Goal: Information Seeking & Learning: Learn about a topic

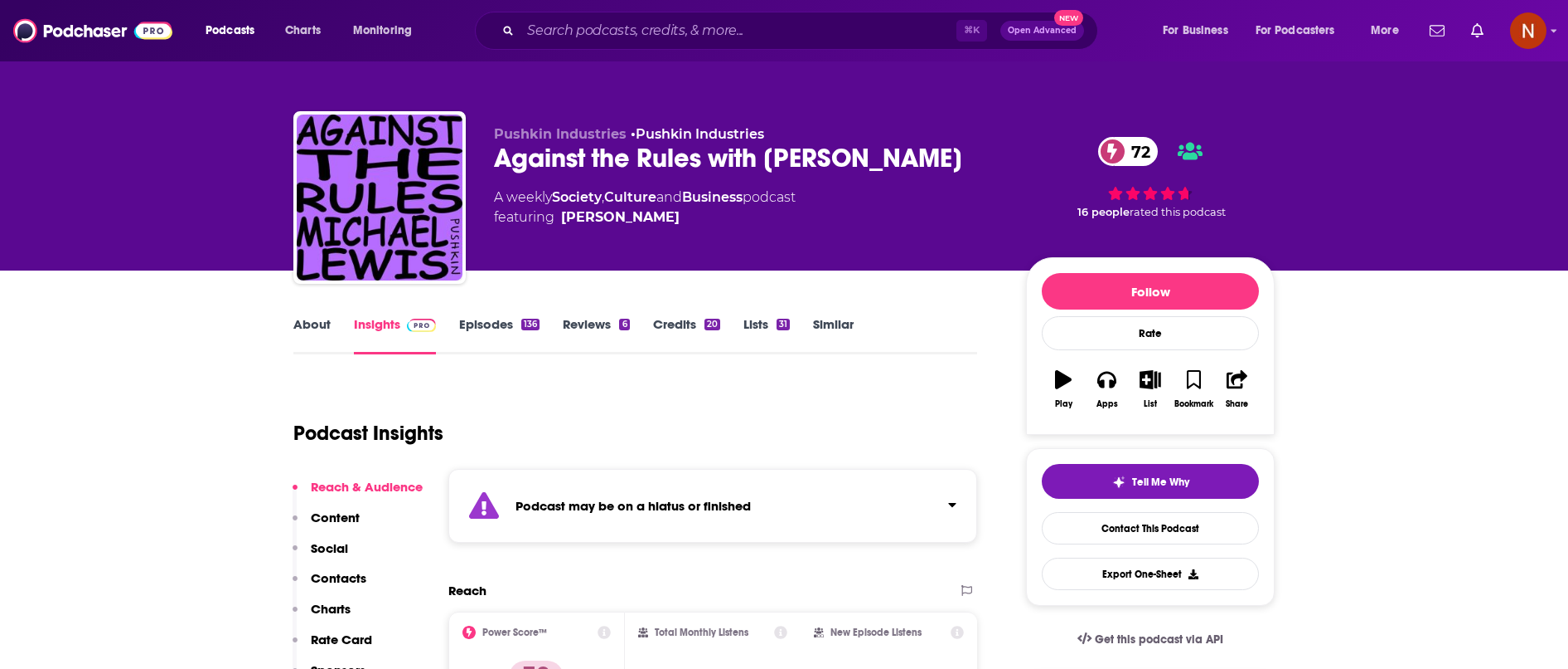
scroll to position [120, 0]
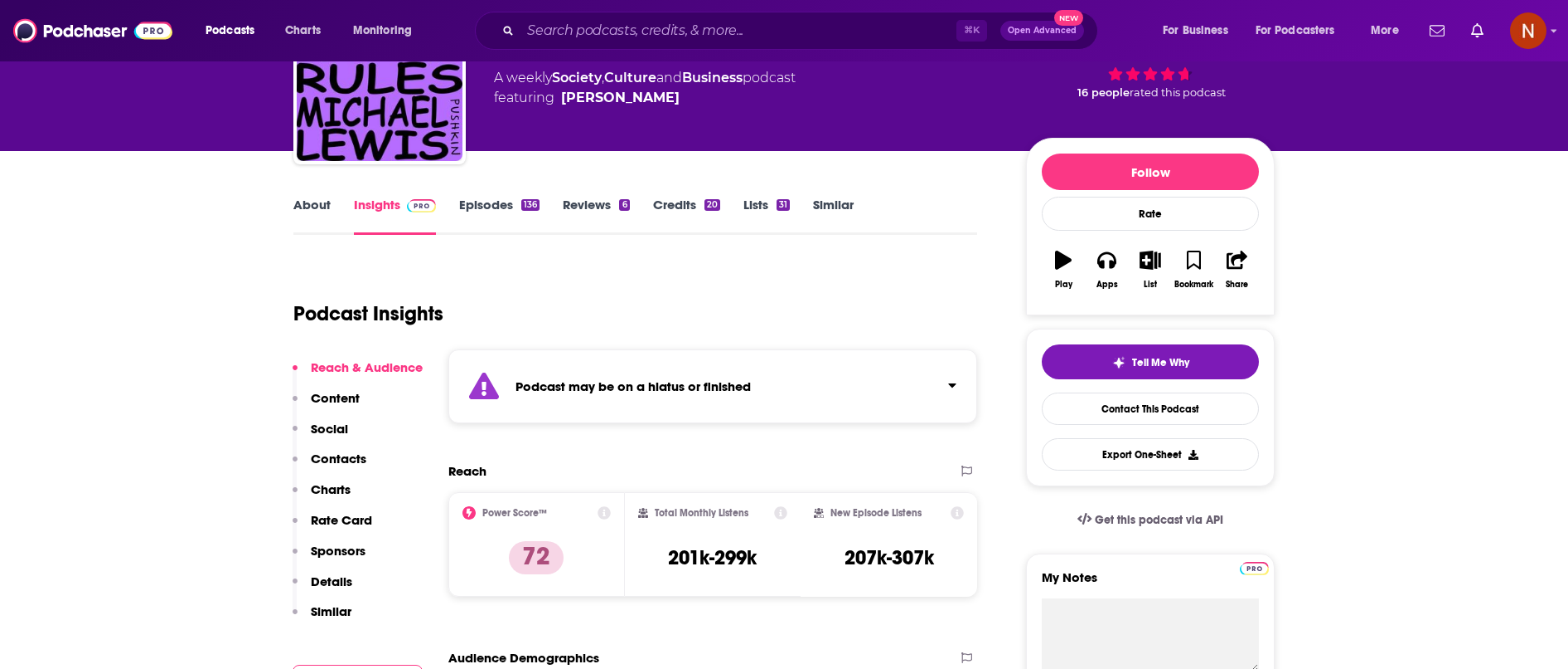
click at [932, 379] on div "Podcast may be on a hiatus or finished" at bounding box center [712, 386] width 529 height 74
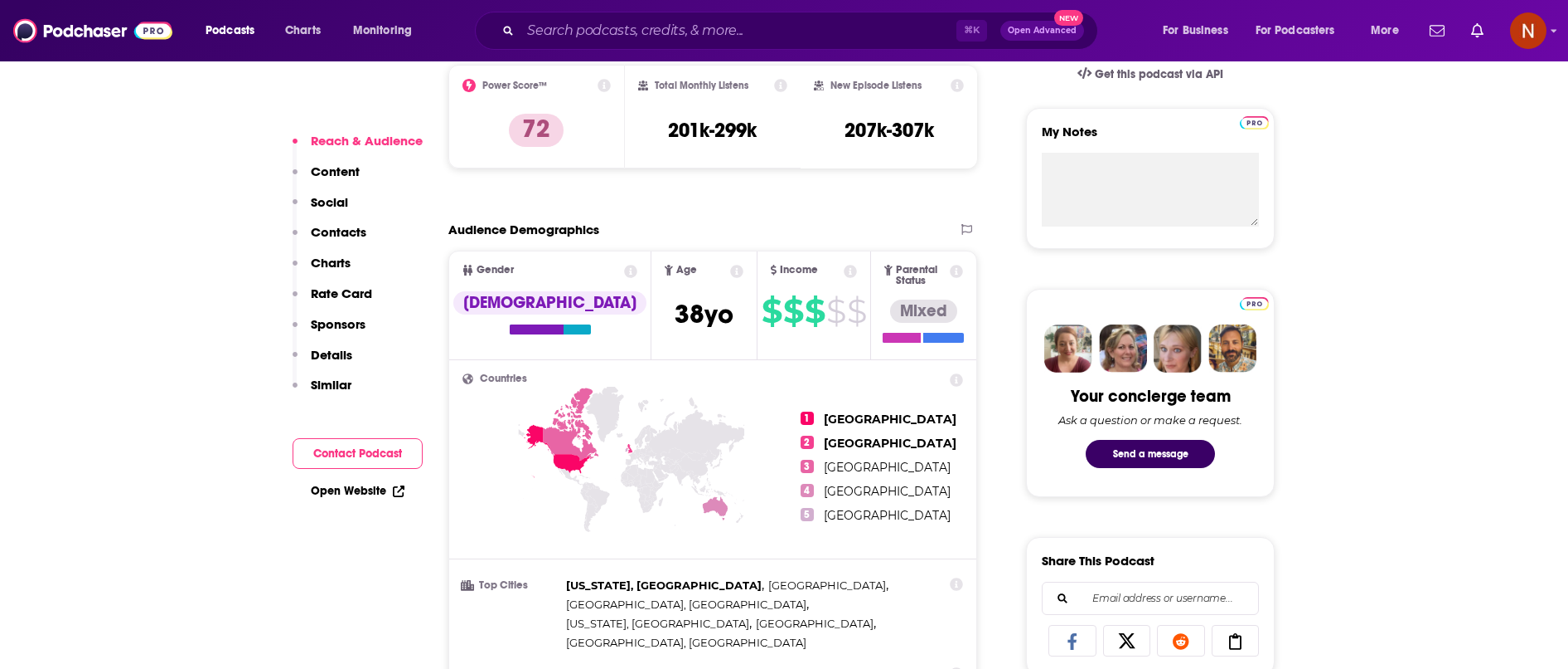
scroll to position [557, 0]
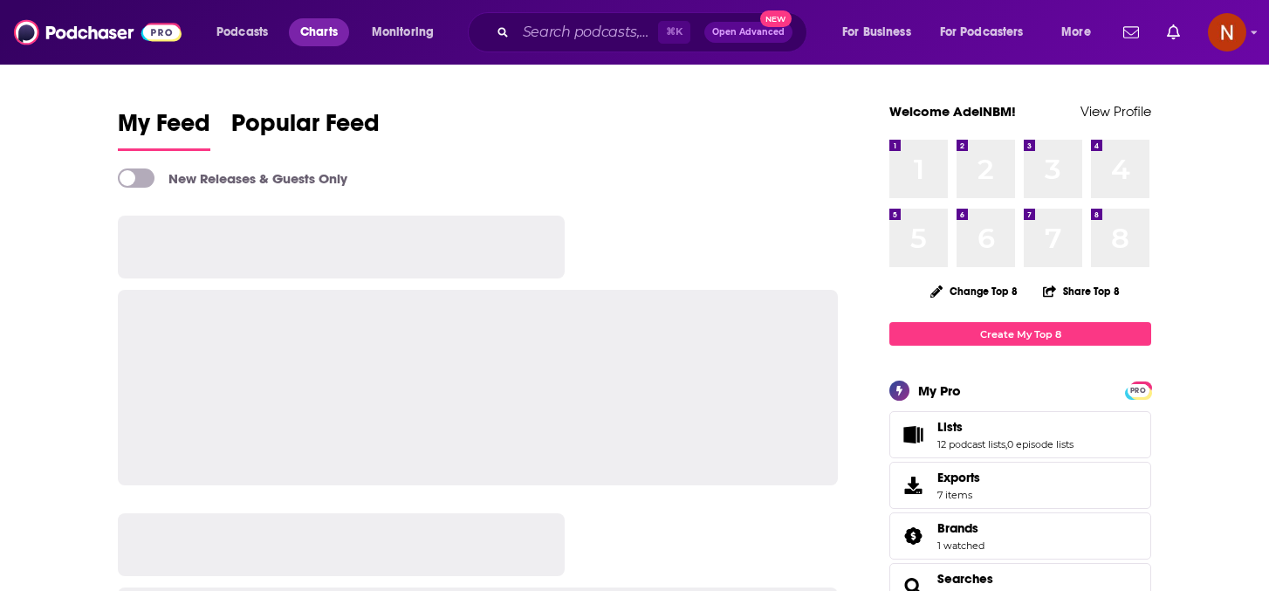
click at [318, 34] on span "Charts" at bounding box center [319, 32] width 38 height 24
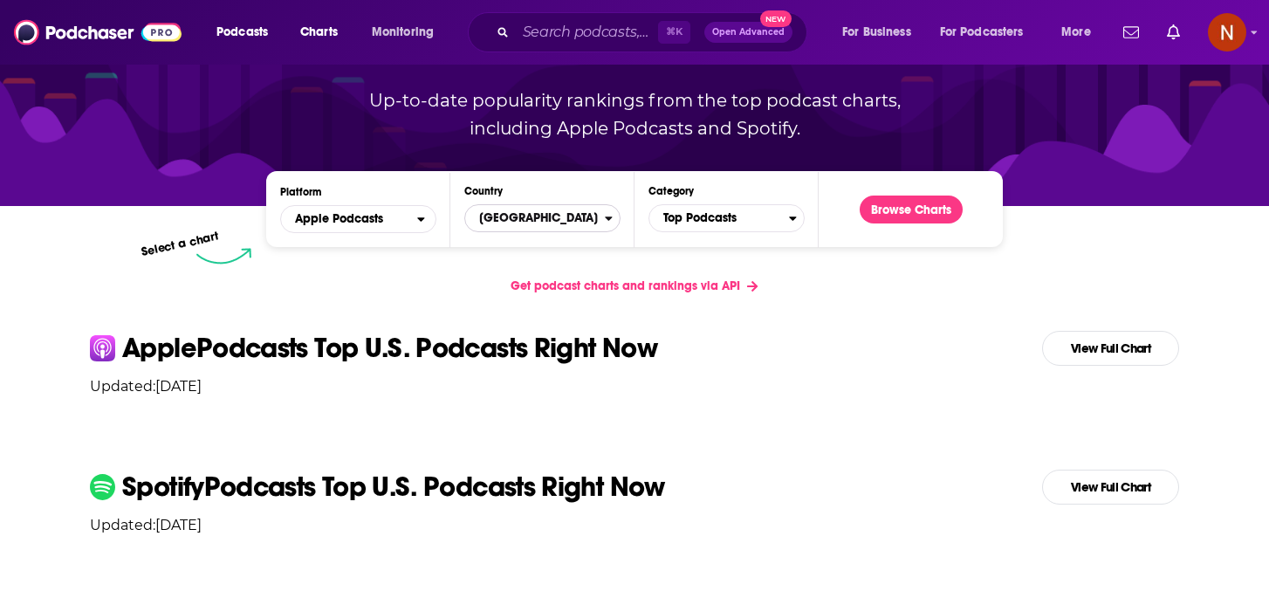
click at [553, 216] on span "[GEOGRAPHIC_DATA]" at bounding box center [535, 218] width 140 height 30
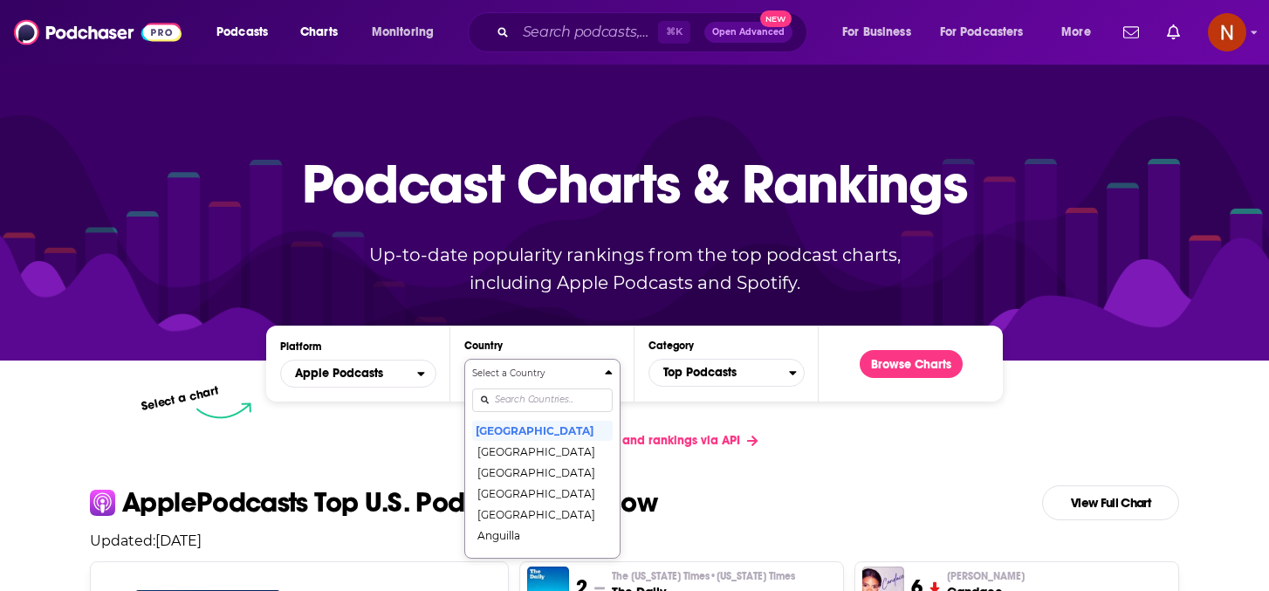
click at [544, 396] on input "Countries" at bounding box center [542, 400] width 141 height 24
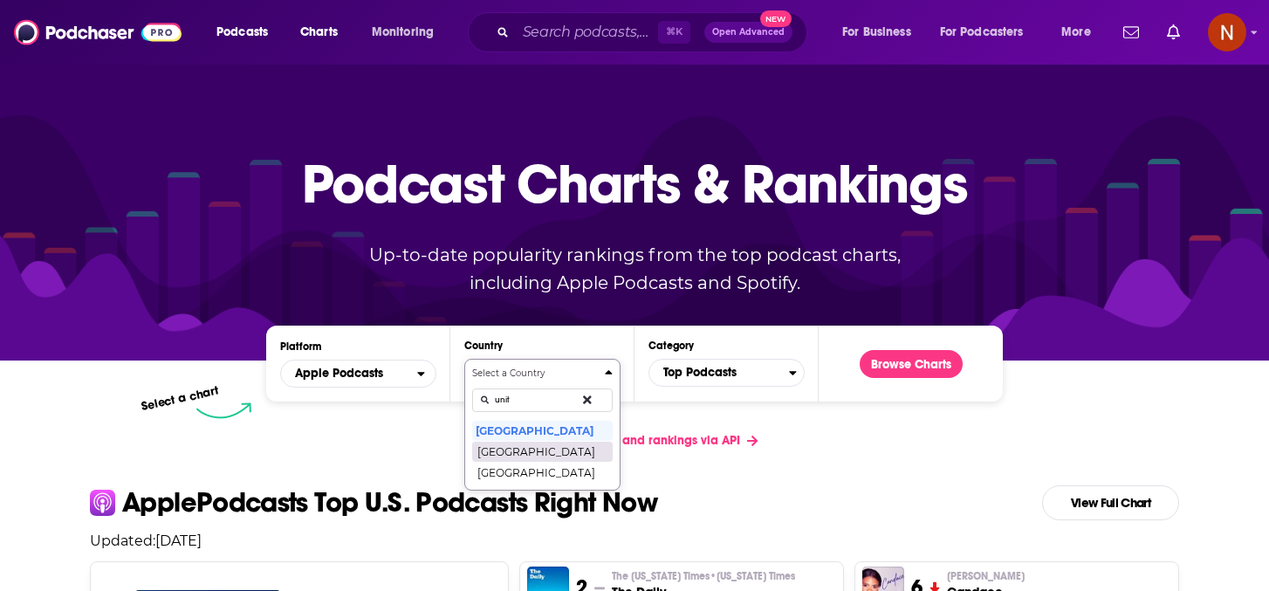
type input "unit"
click at [540, 452] on button "[GEOGRAPHIC_DATA]" at bounding box center [542, 451] width 141 height 21
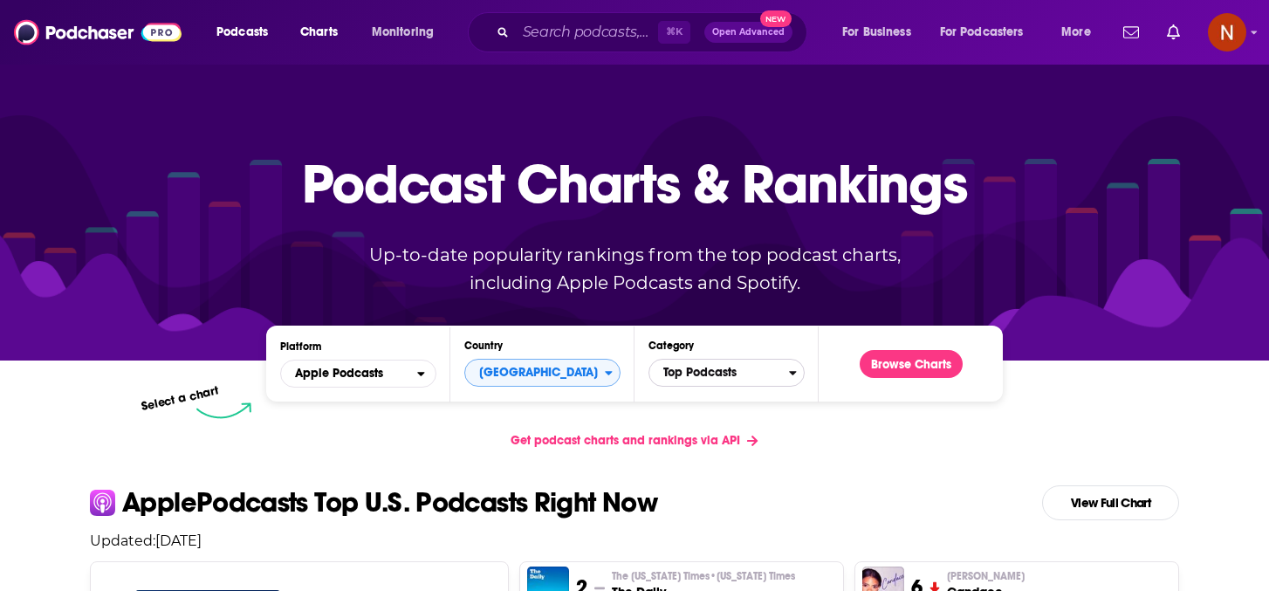
click at [715, 388] on span "Top Podcasts" at bounding box center [719, 373] width 140 height 30
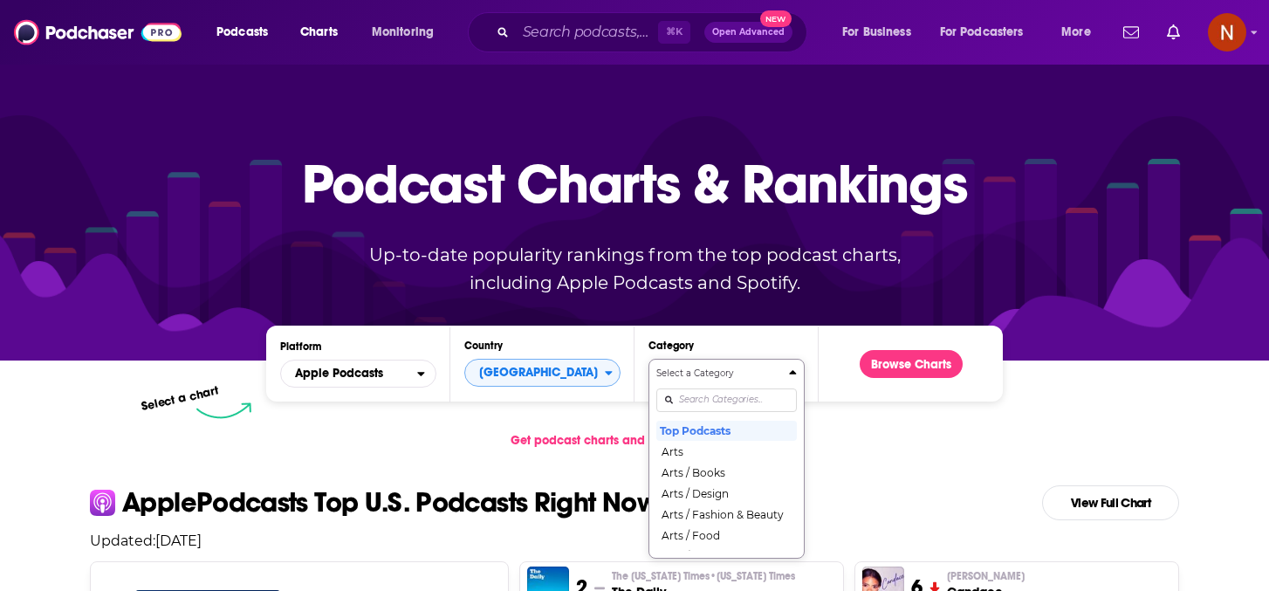
scroll to position [105, 0]
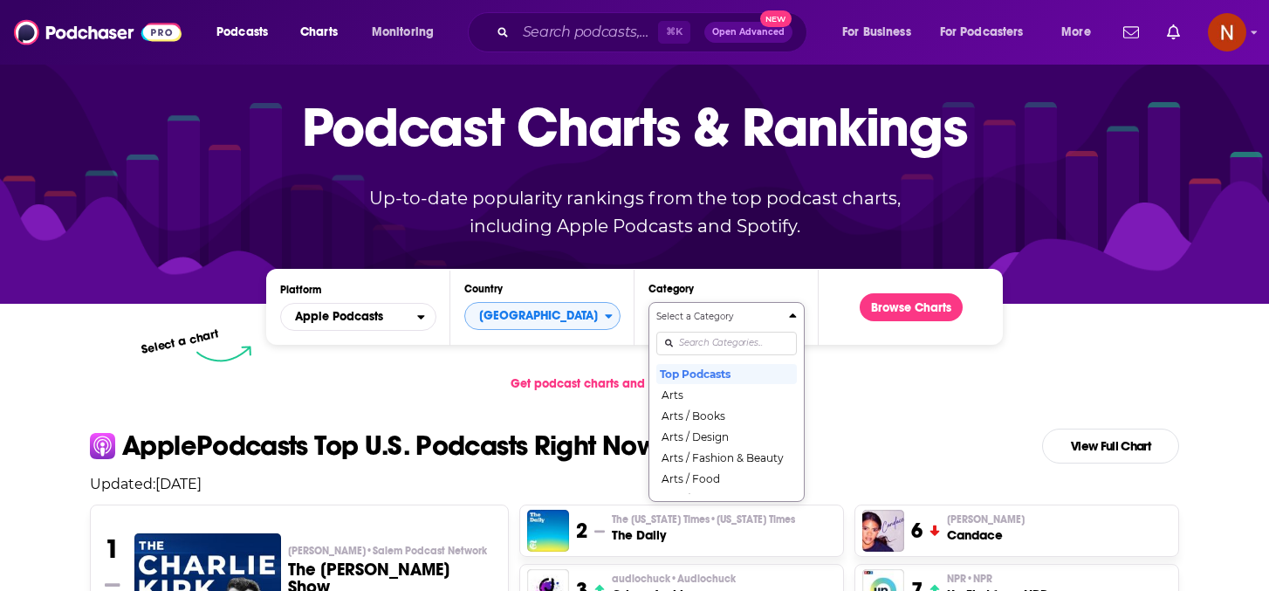
click at [712, 402] on div "Select a Category Top Podcasts Arts Arts / Books Arts / Design Arts / Fashion &…" at bounding box center [726, 402] width 141 height 184
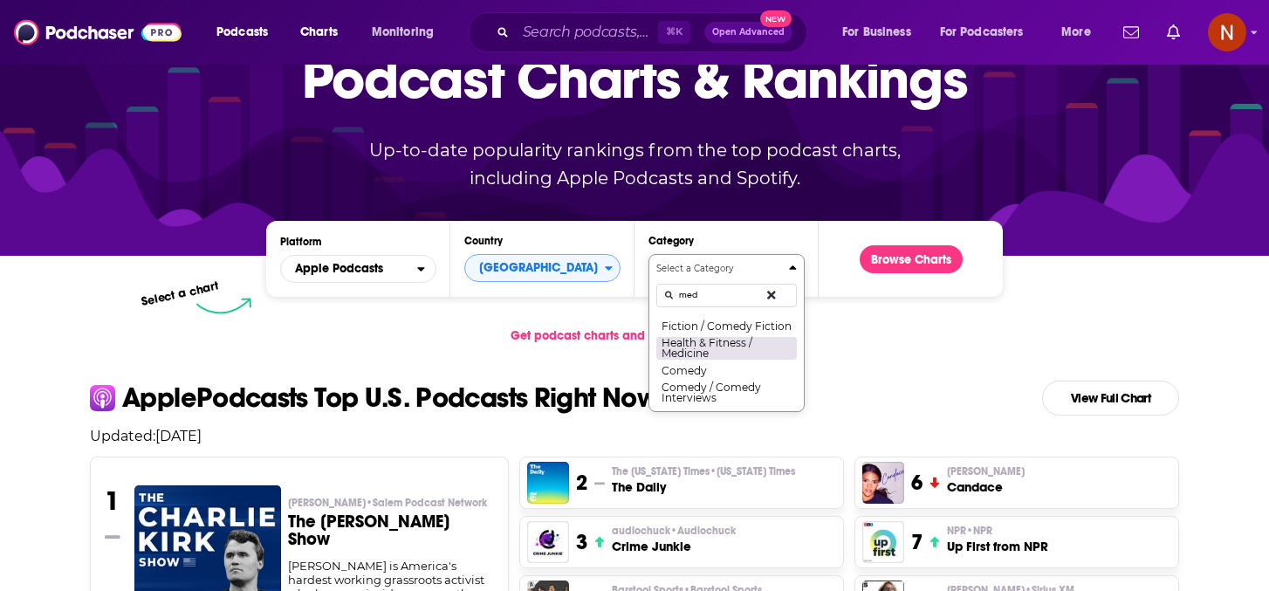
type input "med"
click at [702, 349] on button "Health & Fitness / Medicine" at bounding box center [726, 348] width 141 height 24
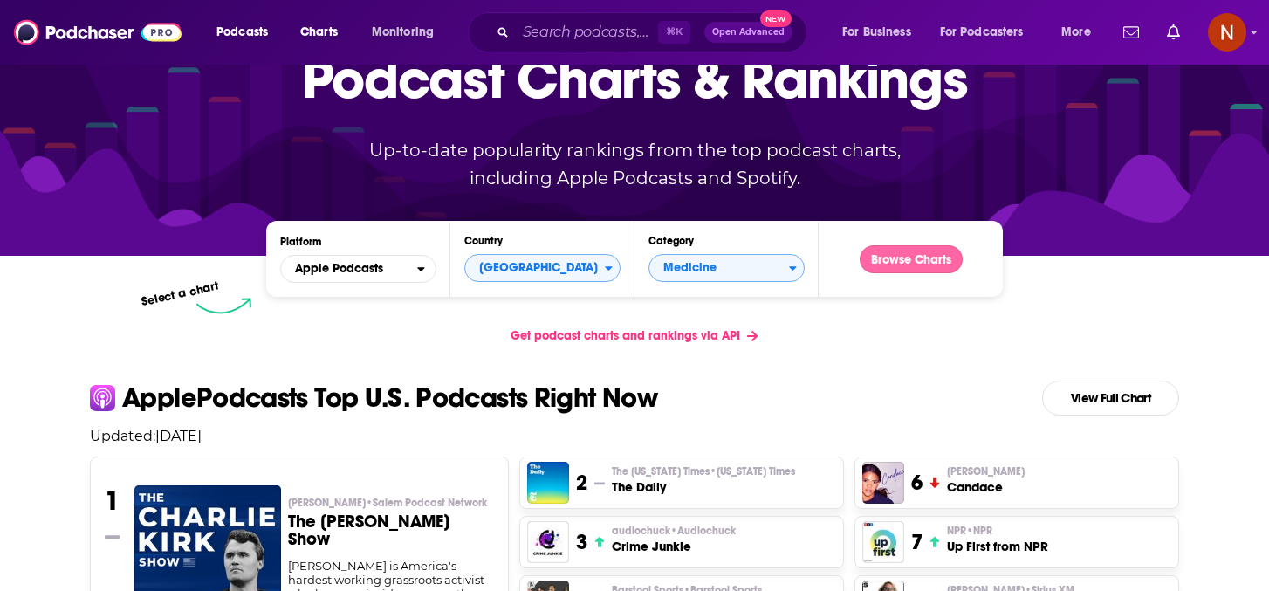
click at [926, 256] on button "Browse Charts" at bounding box center [911, 259] width 103 height 28
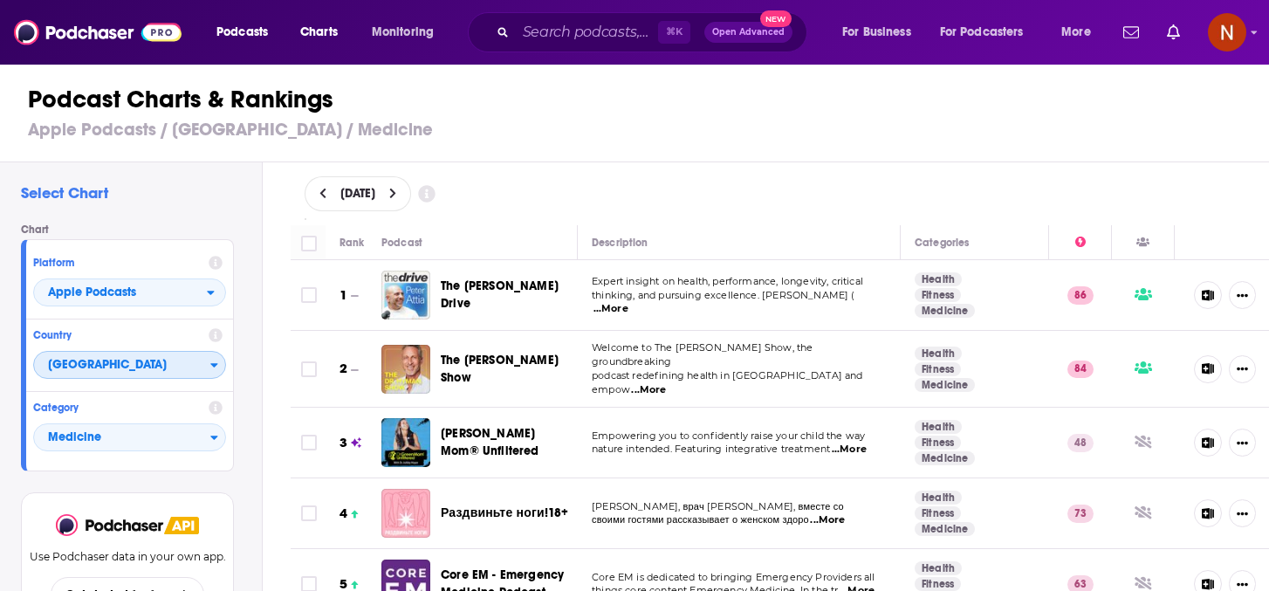
click at [138, 374] on span "United Arab Emirates" at bounding box center [122, 366] width 176 height 30
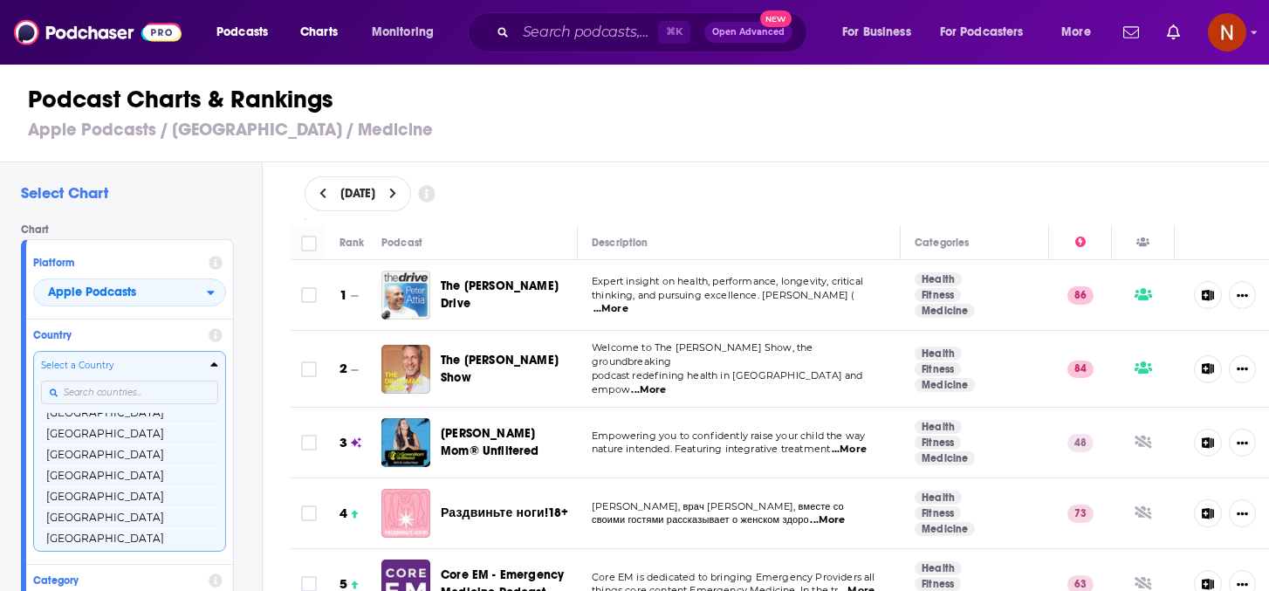
click at [139, 393] on input "Countries" at bounding box center [129, 393] width 177 height 24
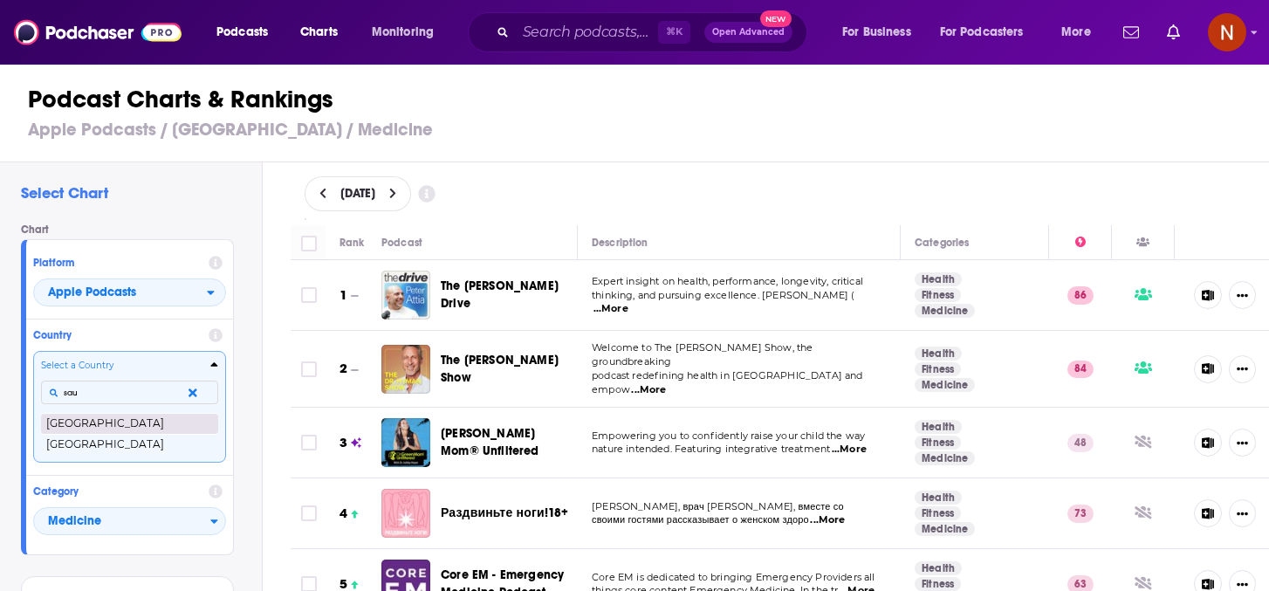
type input "sau"
click at [137, 421] on button "Saudi Arabia" at bounding box center [129, 423] width 177 height 21
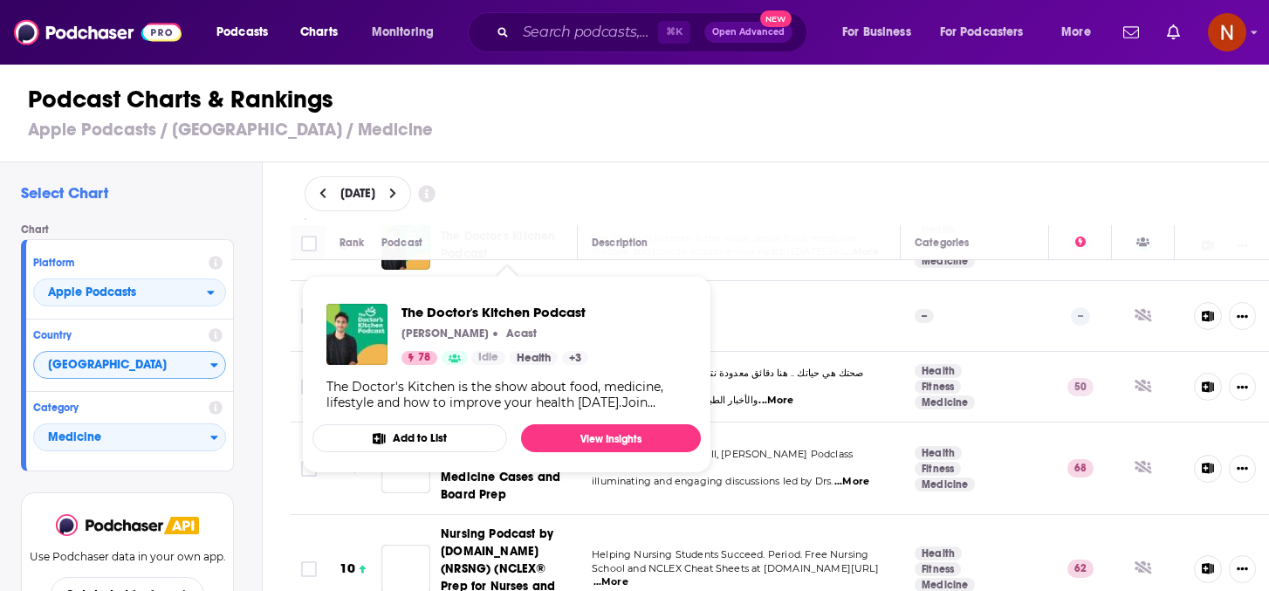
scroll to position [415, 0]
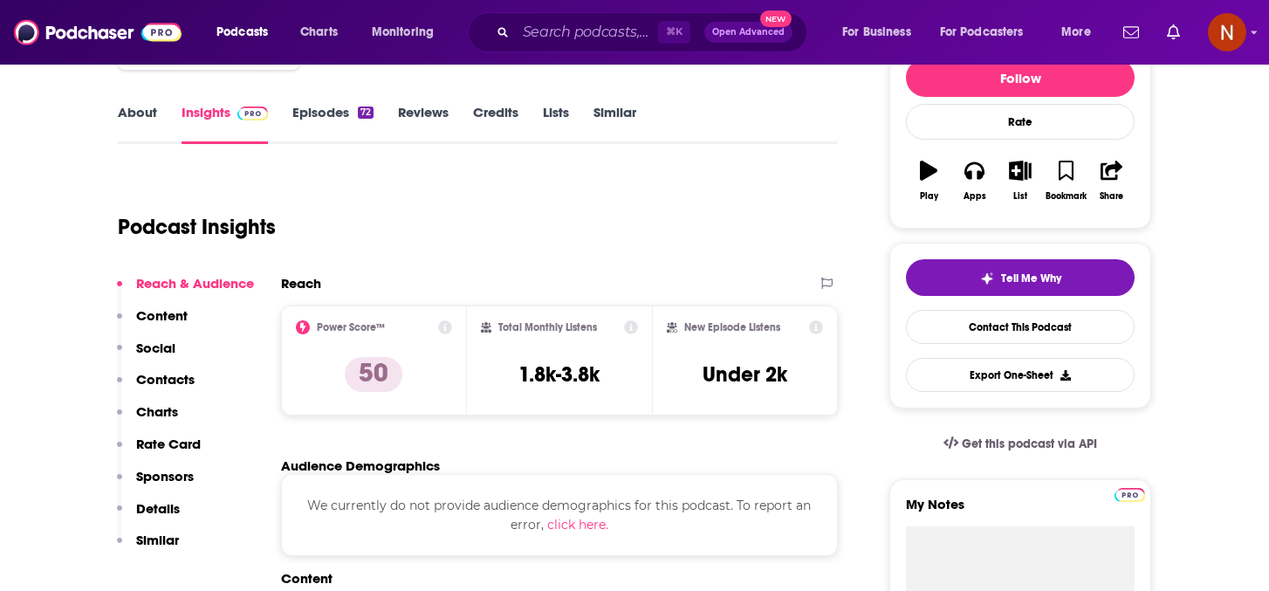
scroll to position [223, 0]
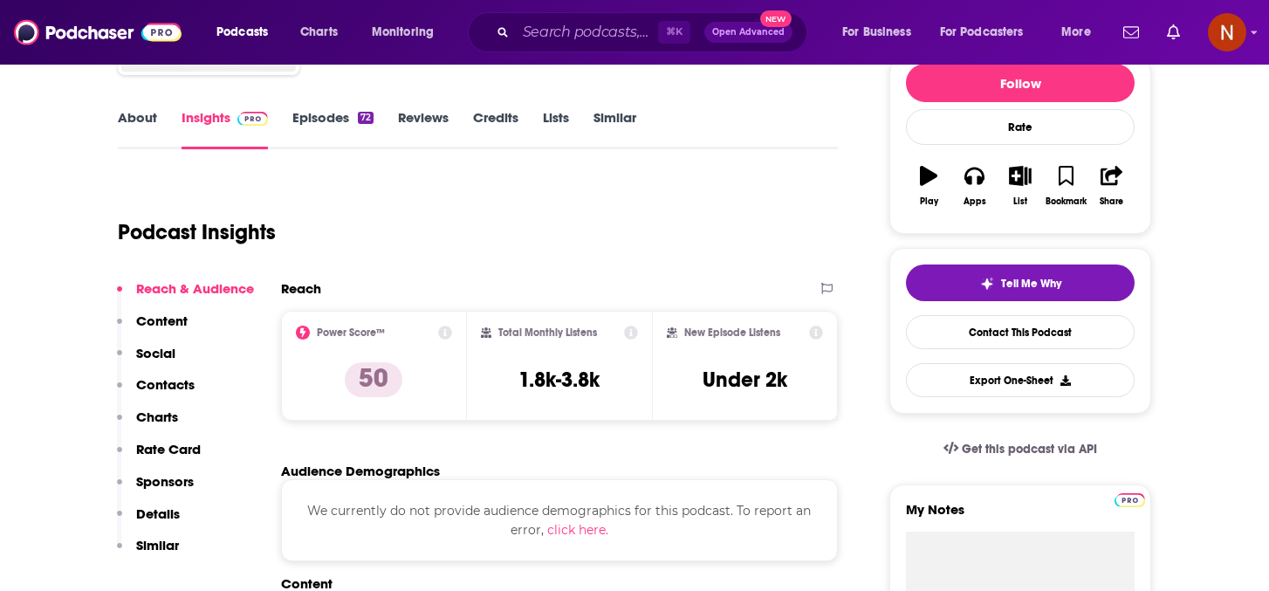
click at [123, 120] on link "About" at bounding box center [137, 129] width 39 height 40
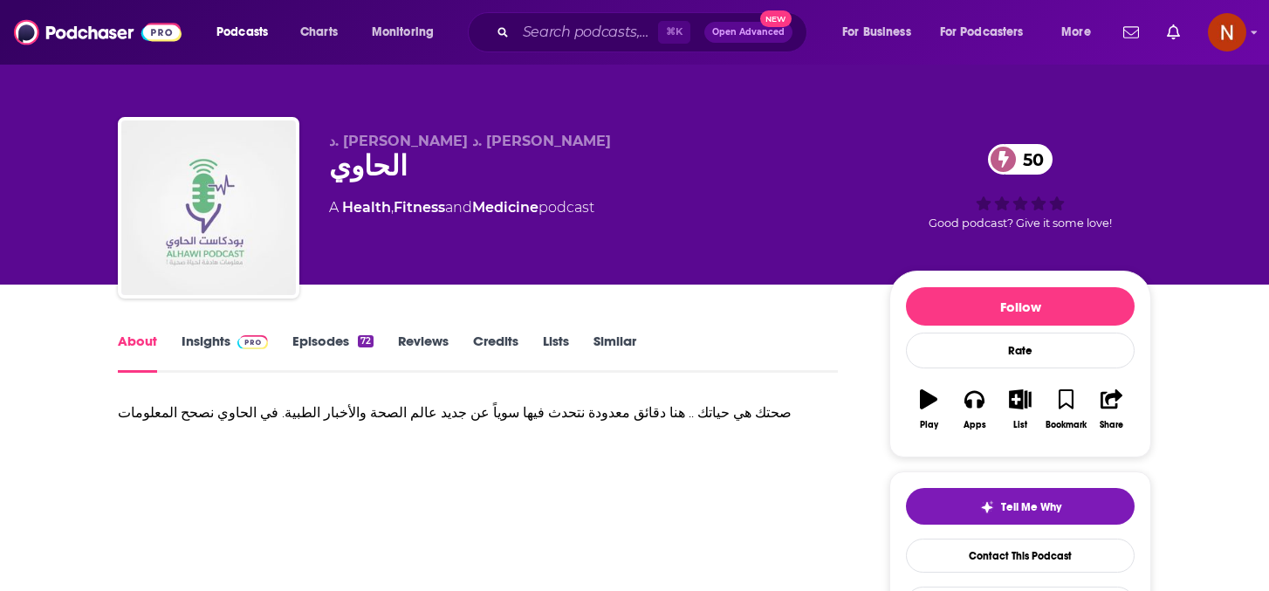
click at [333, 412] on div "صحتك هي حياتك .. هنا دقائق معدودة نتحدث فيها سوياً عن جديد عالم الصحة والأخبار …" at bounding box center [478, 413] width 720 height 24
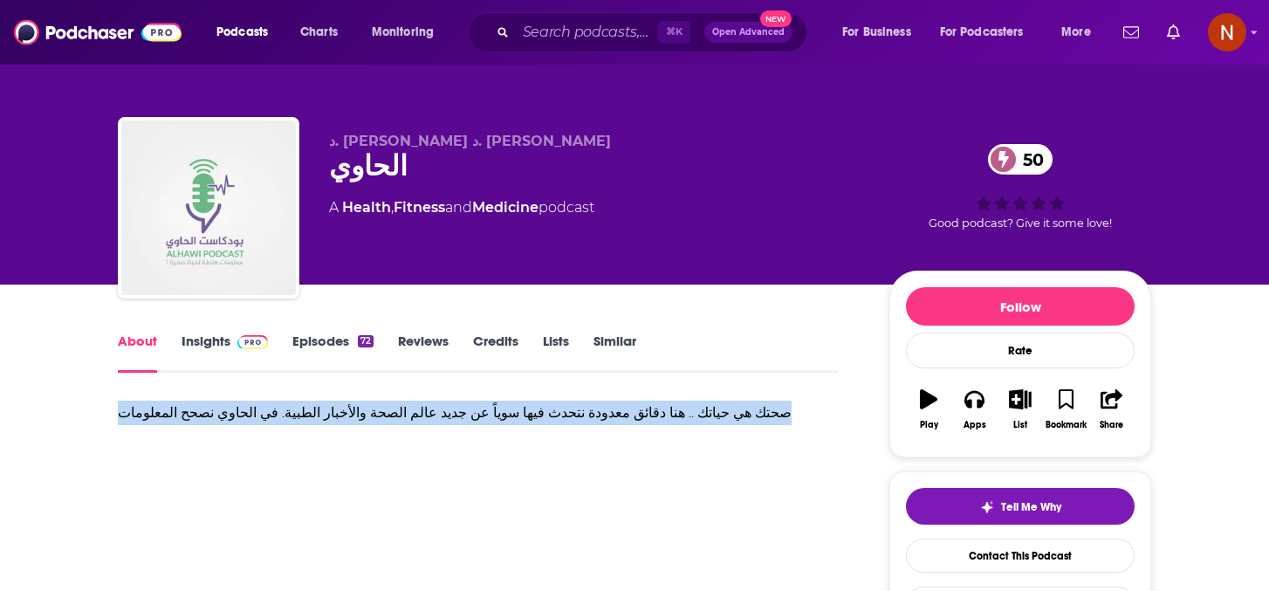
click at [333, 412] on div "صحتك هي حياتك .. هنا دقائق معدودة نتحدث فيها سوياً عن جديد عالم الصحة والأخبار …" at bounding box center [478, 413] width 720 height 24
copy div "صحتك هي حياتك .. هنا دقائق معدودة نتحدث فيها سوياً عن جديد عالم الصحة والأخبار …"
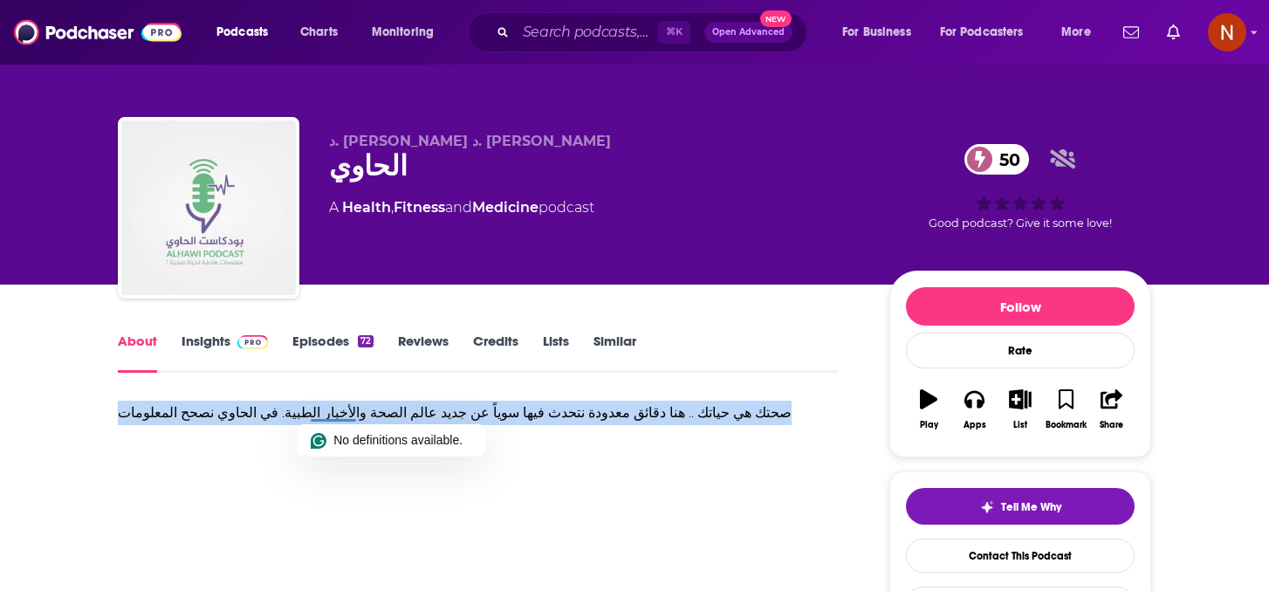
click at [223, 339] on link "Insights" at bounding box center [225, 353] width 86 height 40
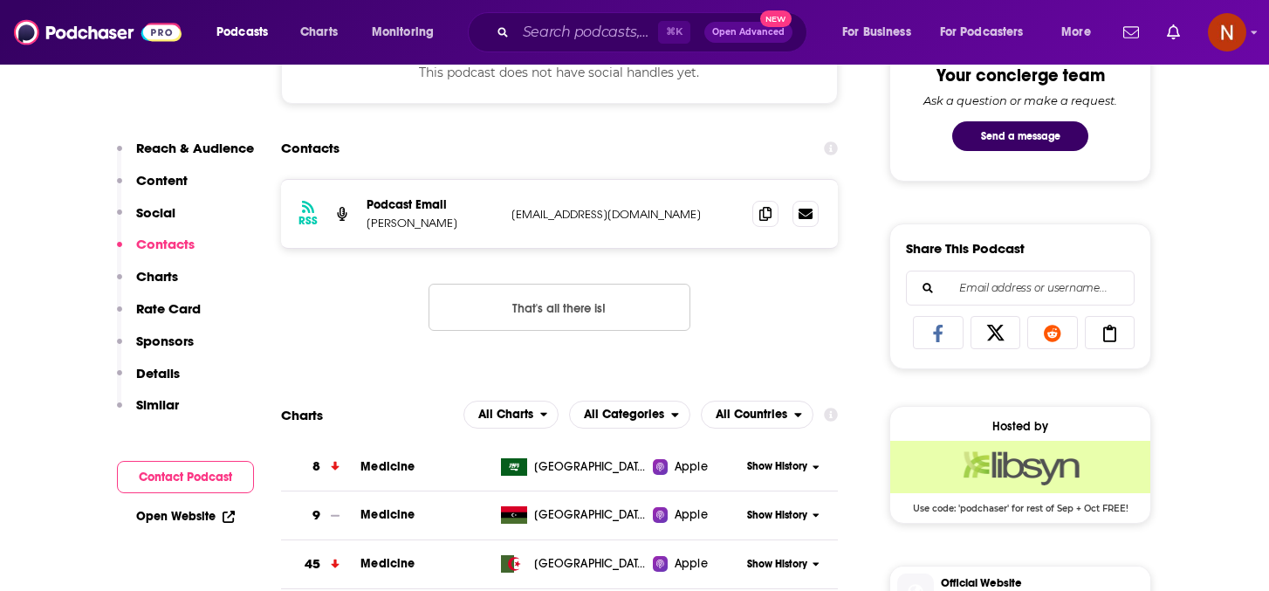
scroll to position [942, 0]
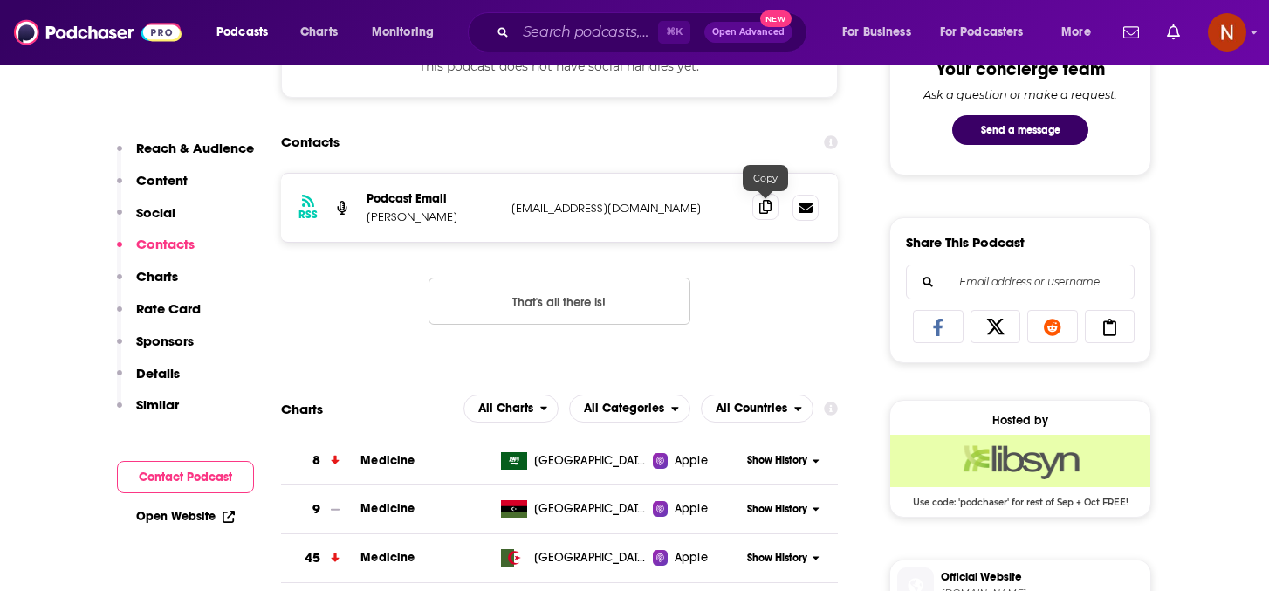
click at [764, 210] on icon at bounding box center [765, 207] width 12 height 14
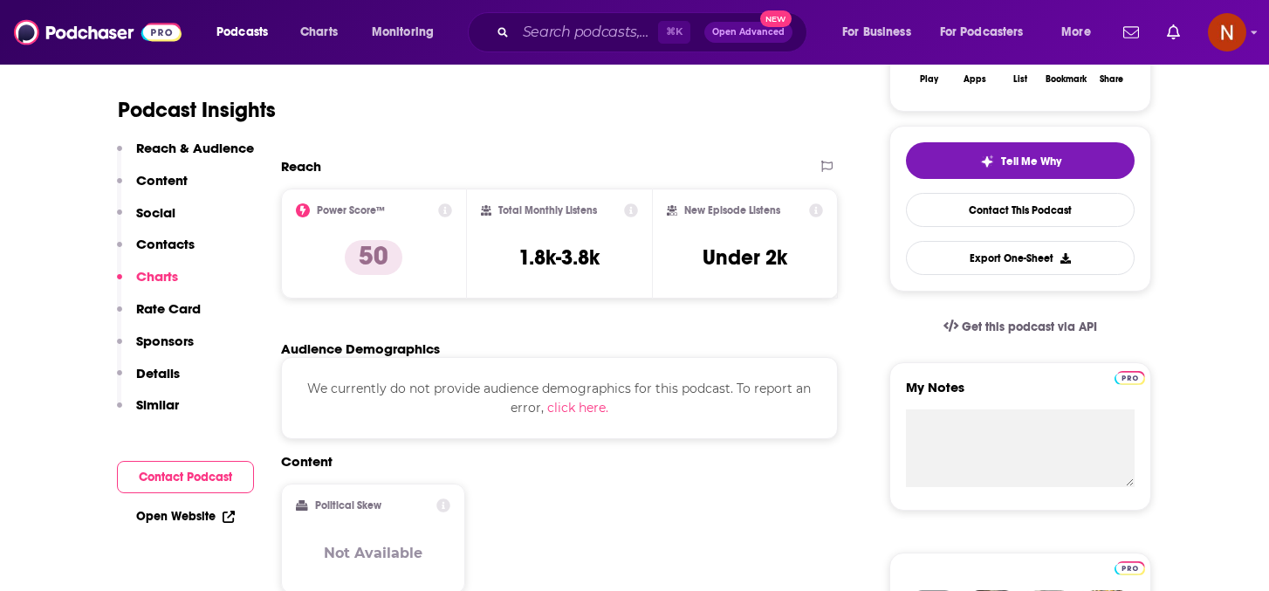
scroll to position [0, 0]
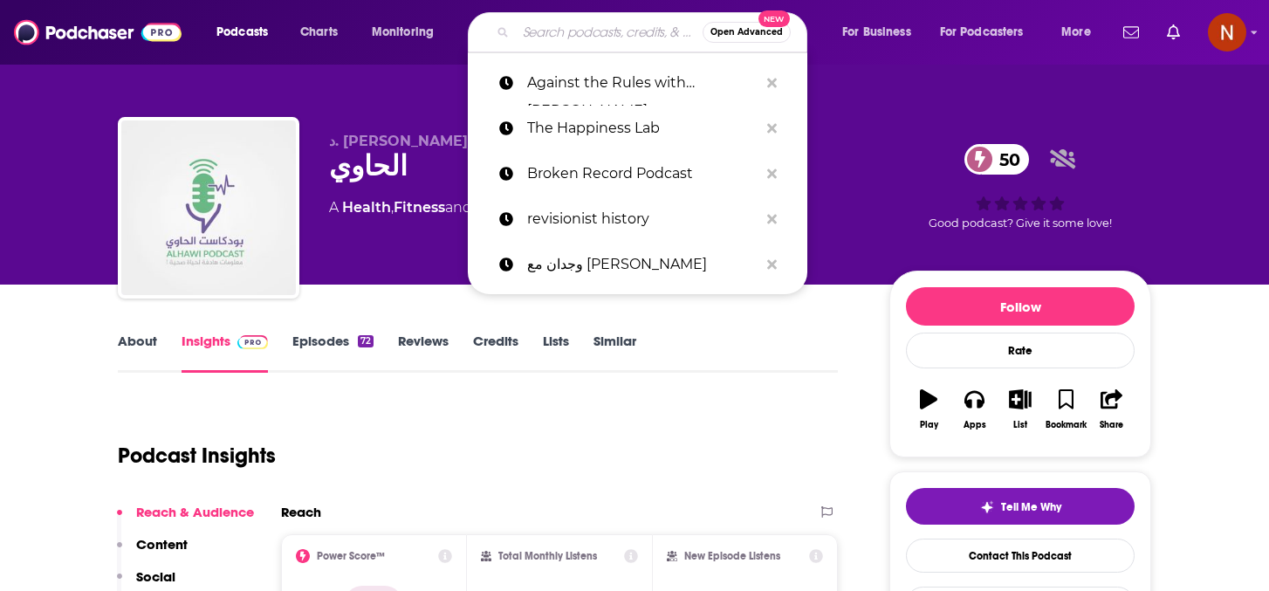
click at [589, 21] on input "Search podcasts, credits, & more..." at bounding box center [609, 32] width 187 height 28
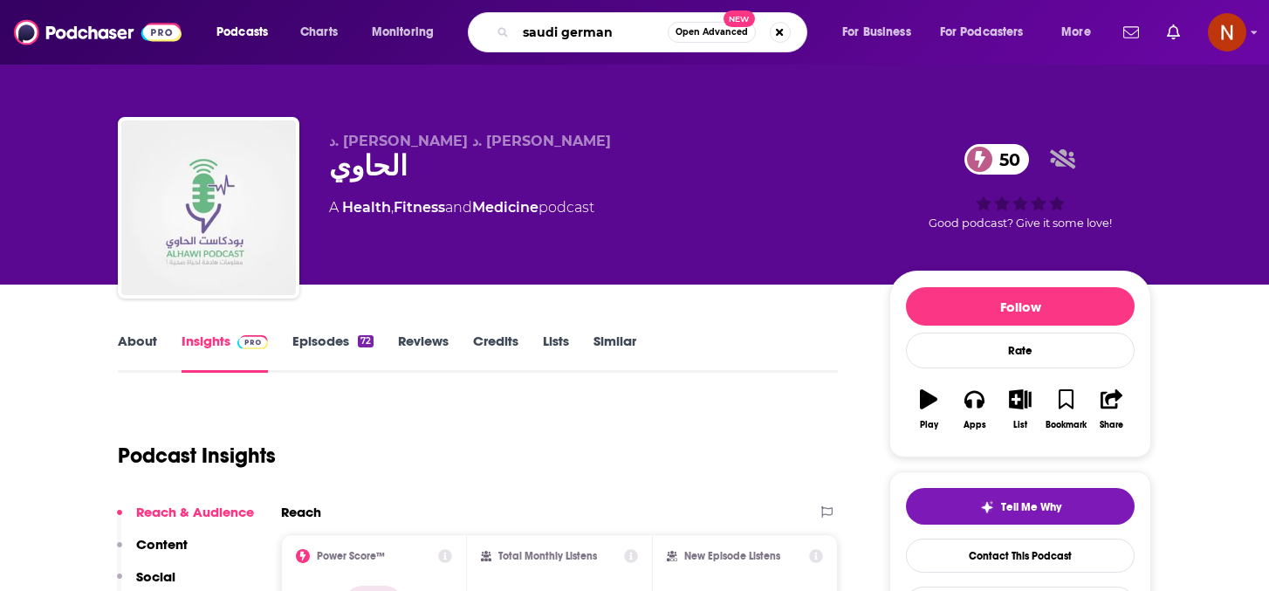
type input "saudi german"
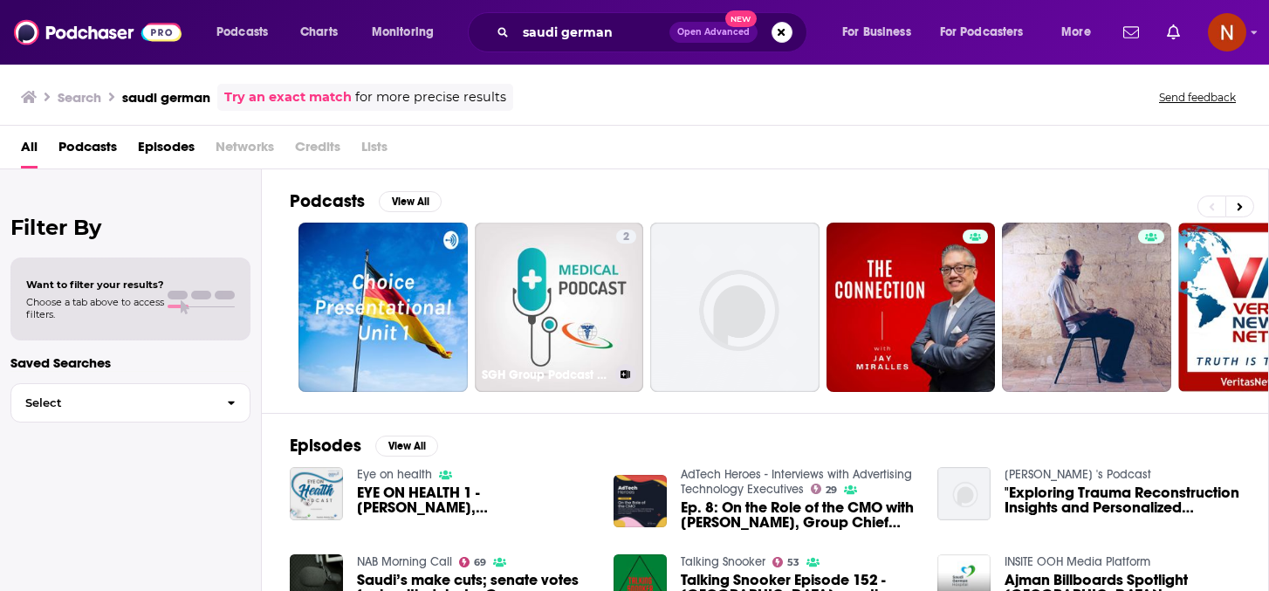
scroll to position [1, 0]
